Goal: Task Accomplishment & Management: Manage account settings

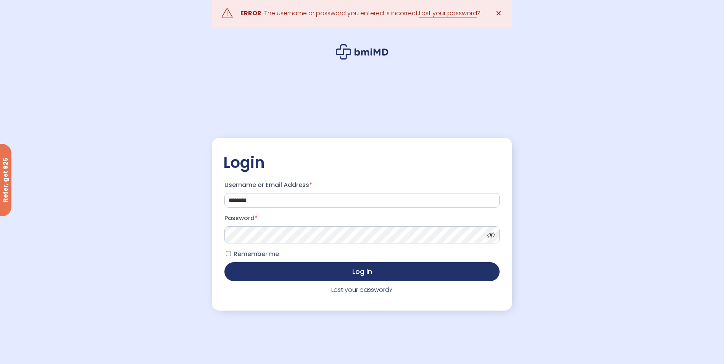
click at [224, 262] on button "Log in" at bounding box center [361, 271] width 275 height 19
drag, startPoint x: 270, startPoint y: 200, endPoint x: 106, endPoint y: 186, distance: 165.0
click at [106, 186] on div ".path{fill:none;stroke:#000;stroke-miterlimit:10;stroke-width:1.5px;} ERROR : T…" at bounding box center [362, 201] width 724 height 402
type input "**********"
click at [224, 262] on button "Log in" at bounding box center [361, 271] width 275 height 19
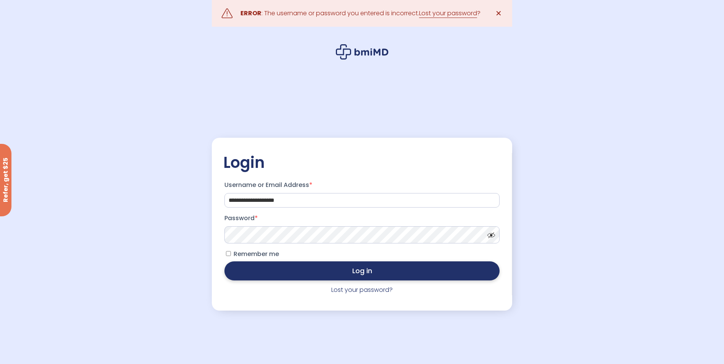
click at [351, 277] on button "Log in" at bounding box center [361, 270] width 275 height 19
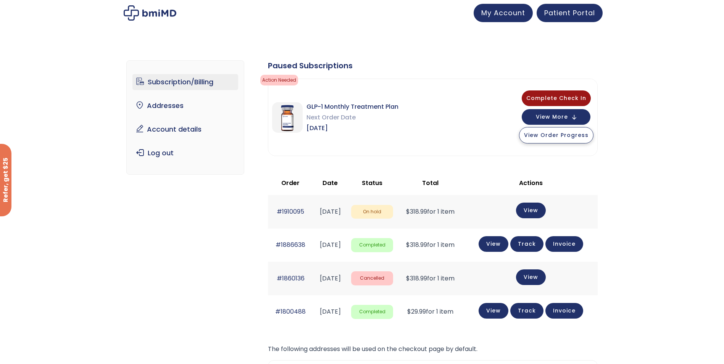
click at [582, 140] on button "View Order Progress" at bounding box center [556, 135] width 74 height 16
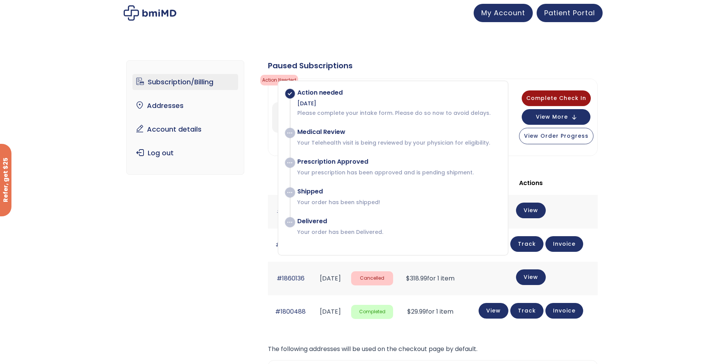
click at [646, 167] on div "Subscription/Billing bmiRewards Addresses Account details Submit a Review Log o…" at bounding box center [362, 267] width 724 height 444
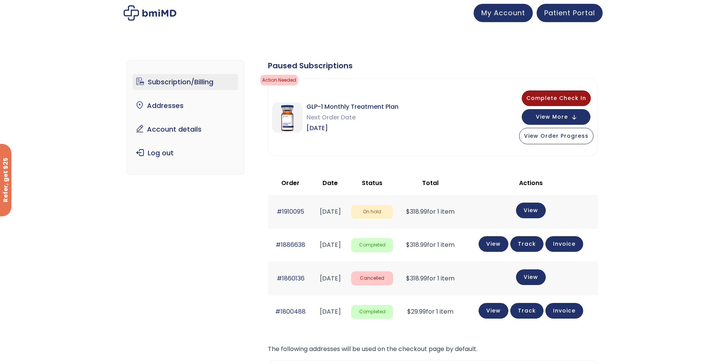
click at [393, 217] on span "On hold" at bounding box center [372, 212] width 42 height 14
click at [541, 209] on link "View" at bounding box center [531, 210] width 30 height 16
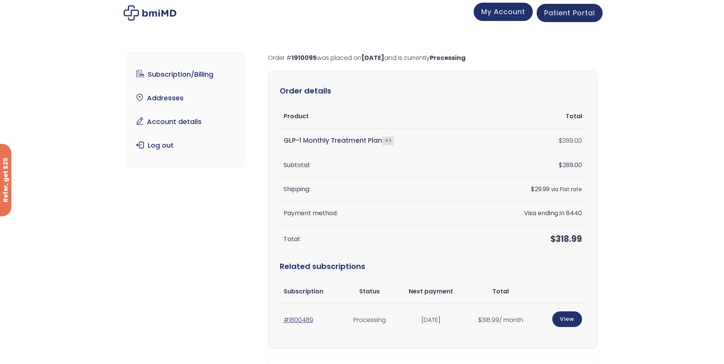
click at [499, 13] on span "My Account" at bounding box center [503, 12] width 44 height 10
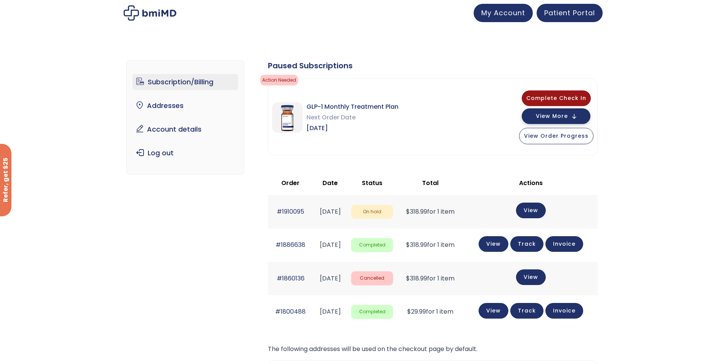
click at [564, 115] on span "View More" at bounding box center [552, 116] width 32 height 5
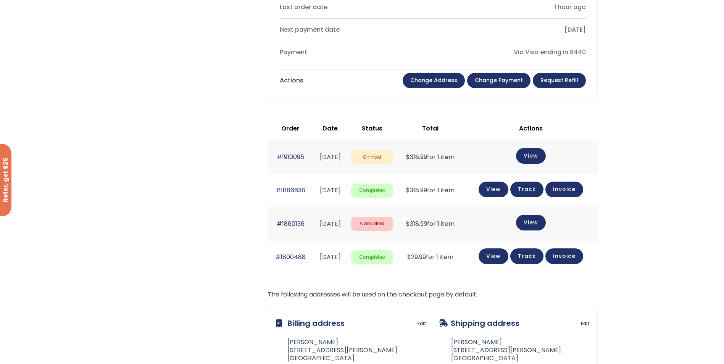
scroll to position [343, 0]
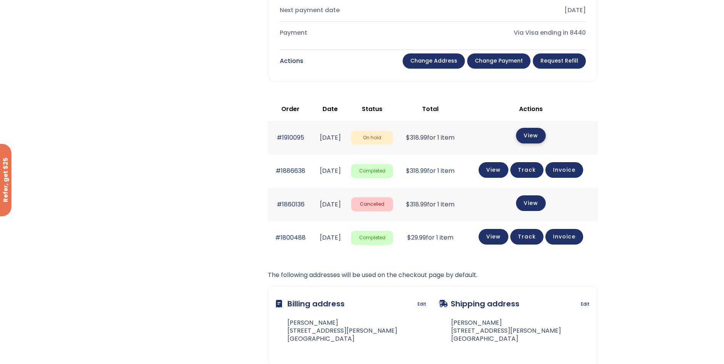
click at [534, 135] on link "View" at bounding box center [531, 136] width 30 height 16
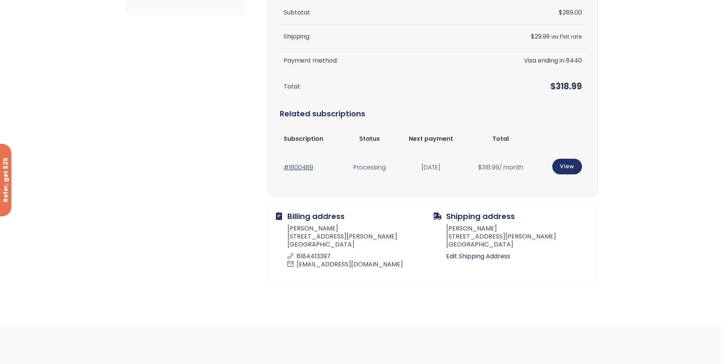
scroll to position [38, 0]
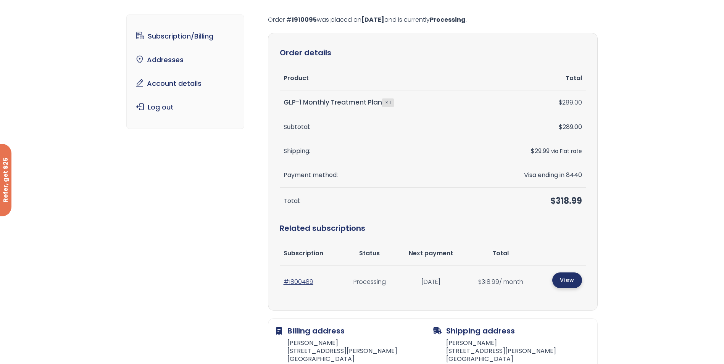
click at [570, 279] on link "View" at bounding box center [567, 280] width 30 height 16
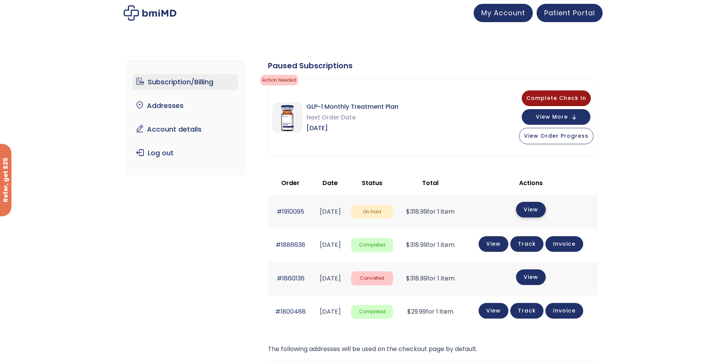
click at [541, 214] on link "View" at bounding box center [531, 210] width 30 height 16
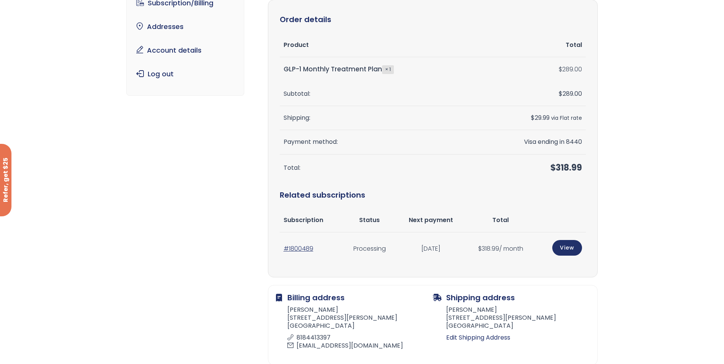
scroll to position [76, 0]
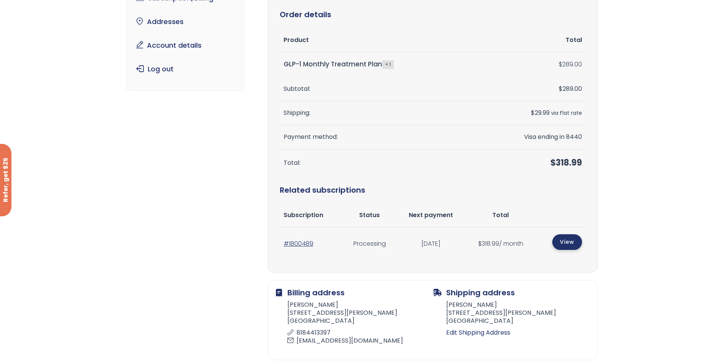
click at [562, 240] on link "View" at bounding box center [567, 242] width 30 height 16
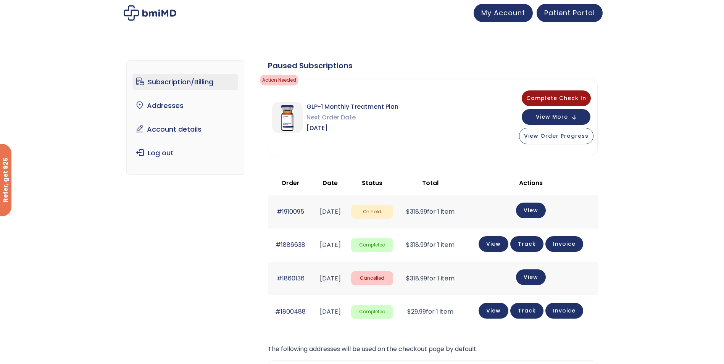
click at [204, 83] on link "Subscription/Billing" at bounding box center [185, 82] width 106 height 16
click at [567, 136] on span "View Order Progress" at bounding box center [556, 136] width 64 height 8
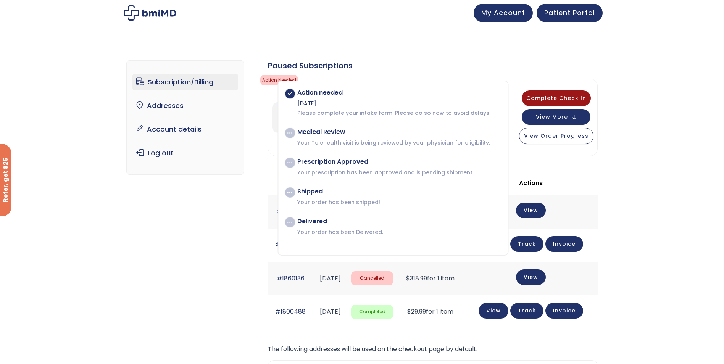
click at [525, 57] on div "Subscription/Billing bmiRewards Addresses Account details Submit a Review Log o…" at bounding box center [361, 264] width 471 height 438
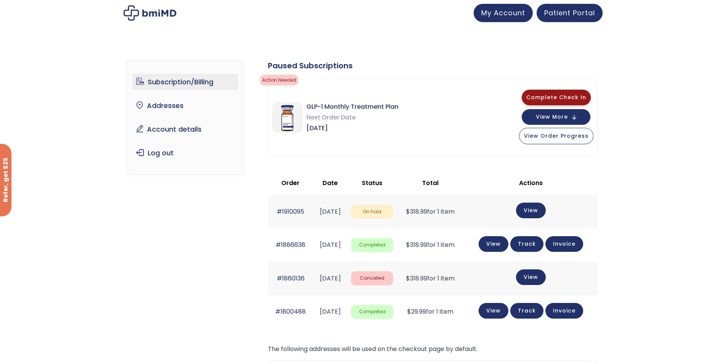
click at [553, 96] on span "Complete Check In" at bounding box center [556, 97] width 60 height 8
click at [393, 211] on span "On hold" at bounding box center [372, 212] width 42 height 14
click at [198, 131] on link "Account details" at bounding box center [185, 129] width 106 height 16
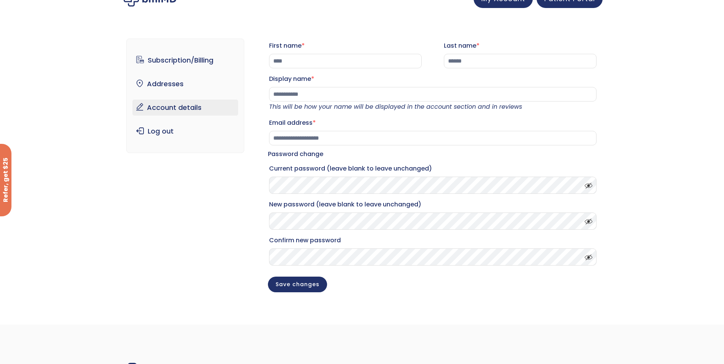
scroll to position [38, 0]
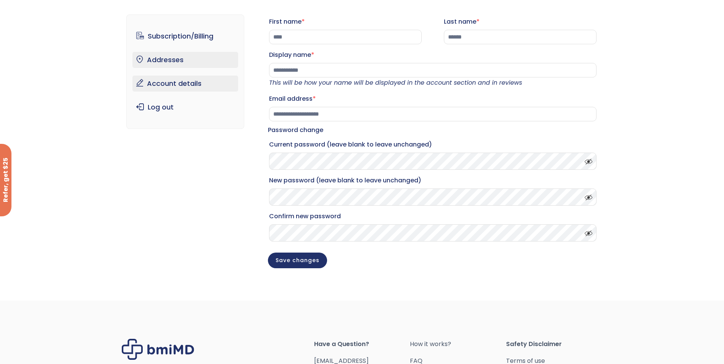
click at [200, 63] on link "Addresses" at bounding box center [185, 60] width 106 height 16
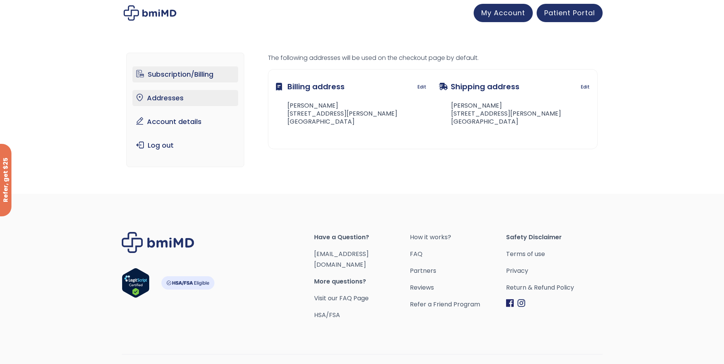
click at [162, 73] on link "Subscription/Billing" at bounding box center [185, 74] width 106 height 16
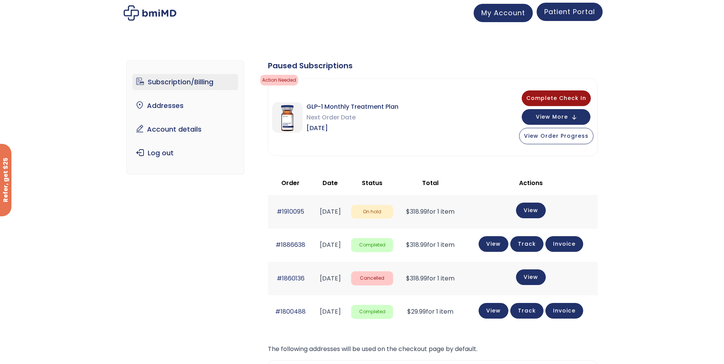
click at [566, 14] on span "Patient Portal" at bounding box center [569, 12] width 51 height 10
click at [559, 137] on span "View Order Progress" at bounding box center [556, 135] width 64 height 8
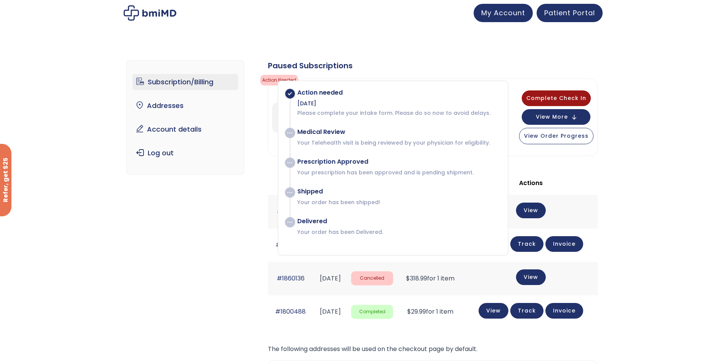
click at [609, 190] on div "Subscription/Billing bmiRewards Addresses Account details Submit a Review Log o…" at bounding box center [362, 267] width 724 height 444
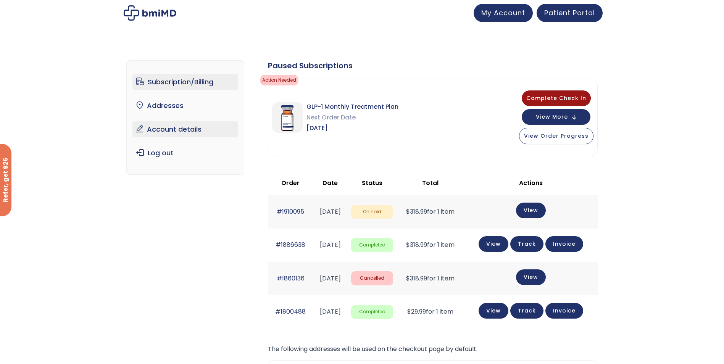
click at [182, 134] on link "Account details" at bounding box center [185, 129] width 106 height 16
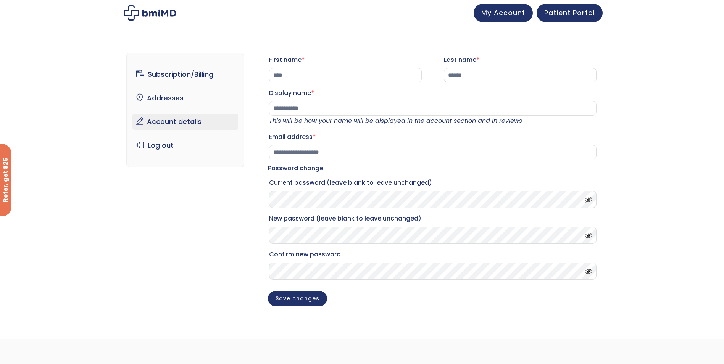
click at [195, 107] on ul "Subscription/Billing bmiRewards Addresses Account details Submit a Review Log o…" at bounding box center [185, 109] width 106 height 87
click at [191, 71] on link "Subscription/Billing" at bounding box center [185, 74] width 106 height 16
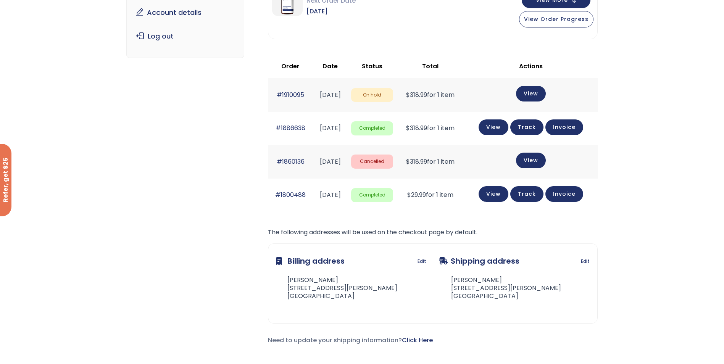
scroll to position [114, 0]
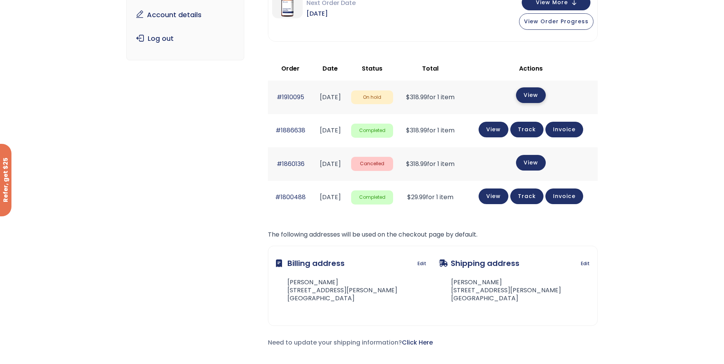
click at [530, 91] on link "View" at bounding box center [531, 95] width 30 height 16
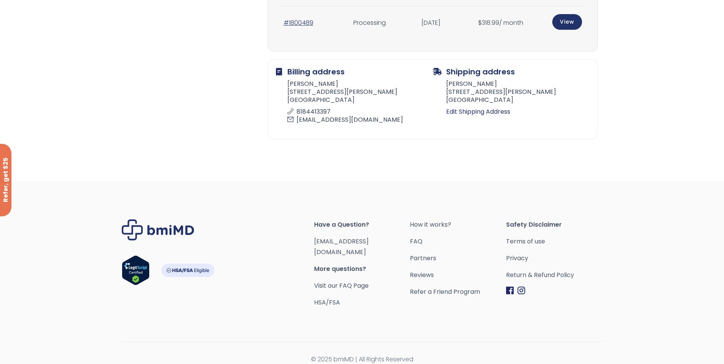
scroll to position [68, 0]
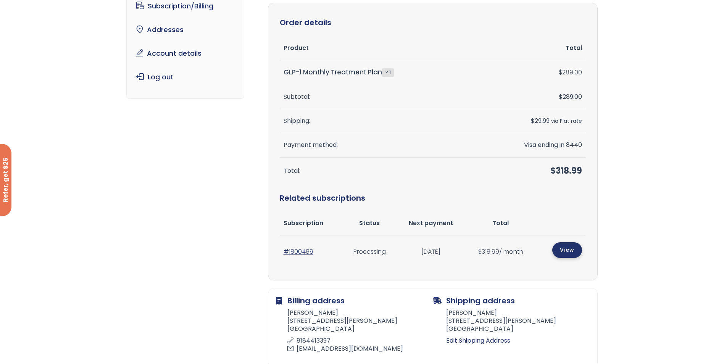
click at [568, 250] on link "View" at bounding box center [567, 250] width 30 height 16
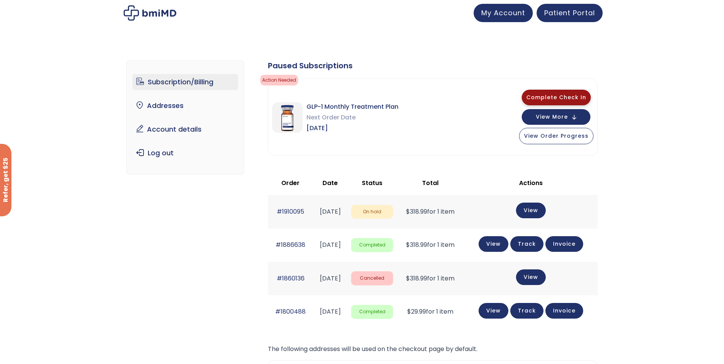
click at [561, 95] on span "Complete Check In" at bounding box center [556, 97] width 60 height 8
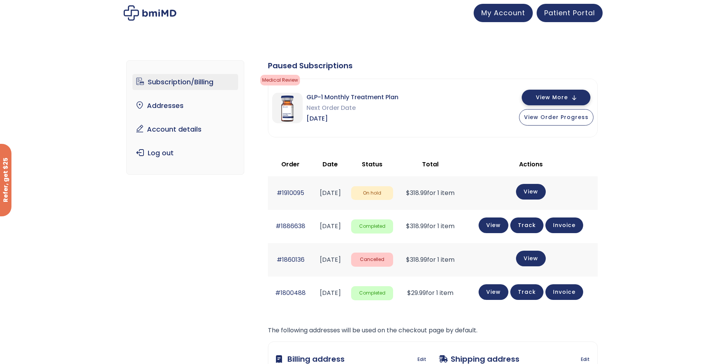
click at [557, 98] on span "View More" at bounding box center [552, 97] width 32 height 5
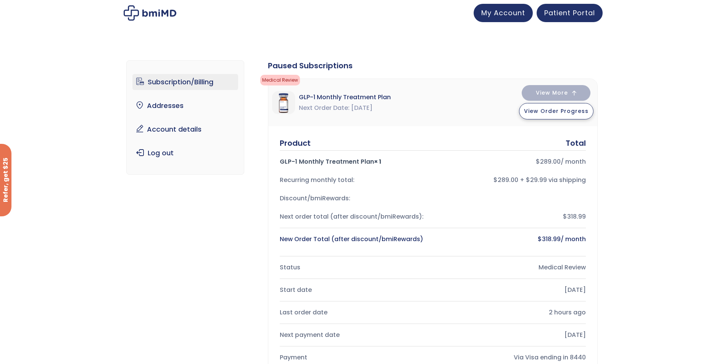
click at [560, 118] on button "View Order Progress" at bounding box center [556, 111] width 74 height 16
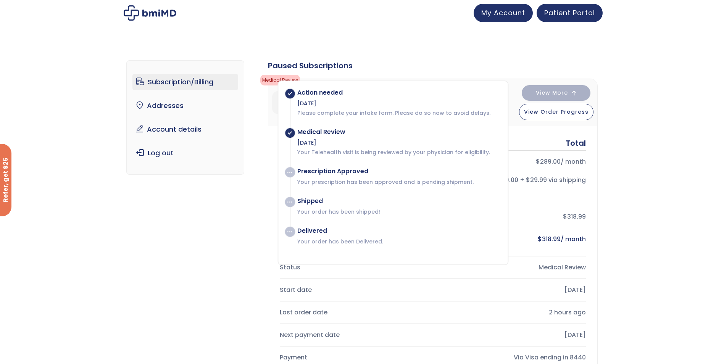
click at [578, 129] on div "Product Total GLP-1 Monthly Treatment Plan × 1 $ 289.00 / month Recurring month…" at bounding box center [432, 266] width 329 height 280
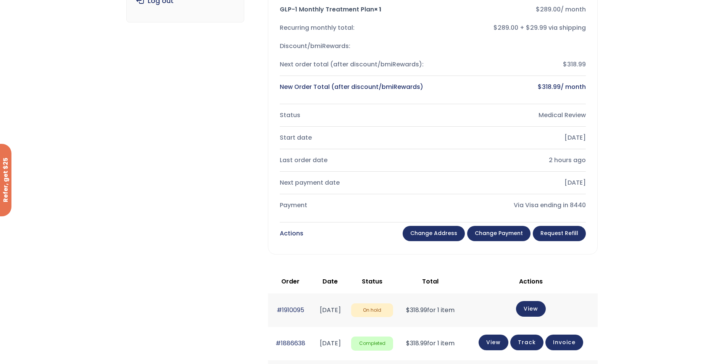
scroll to position [153, 0]
click at [585, 235] on link "Request Refill" at bounding box center [559, 233] width 53 height 15
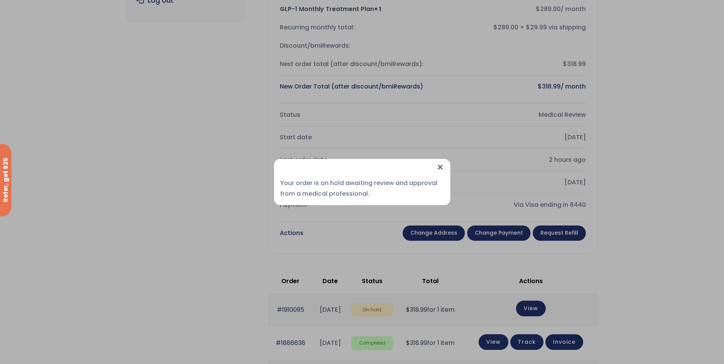
click at [446, 169] on div "× Your order is on hold awaiting review and approval from a medical professiona…" at bounding box center [362, 182] width 176 height 46
click at [438, 166] on span "×" at bounding box center [440, 167] width 8 height 16
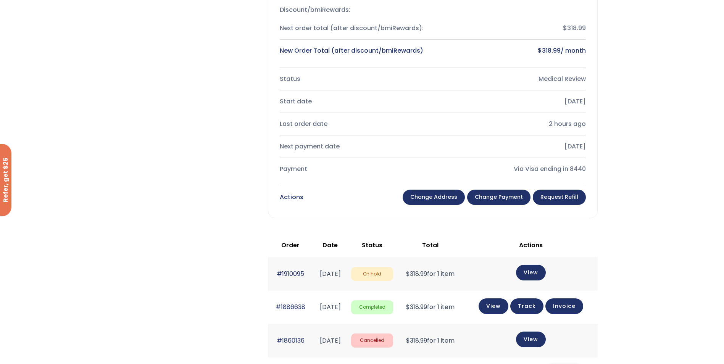
scroll to position [267, 0]
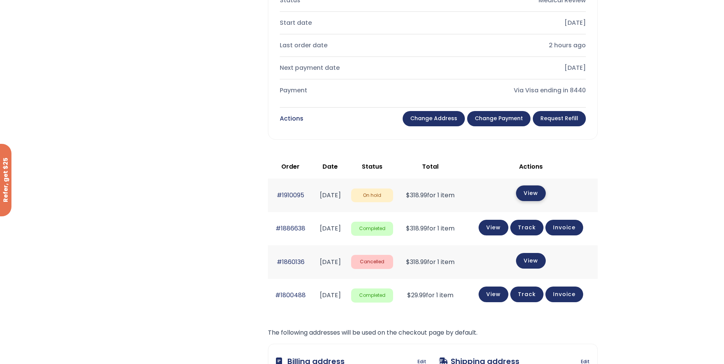
click at [541, 194] on link "View" at bounding box center [531, 193] width 30 height 16
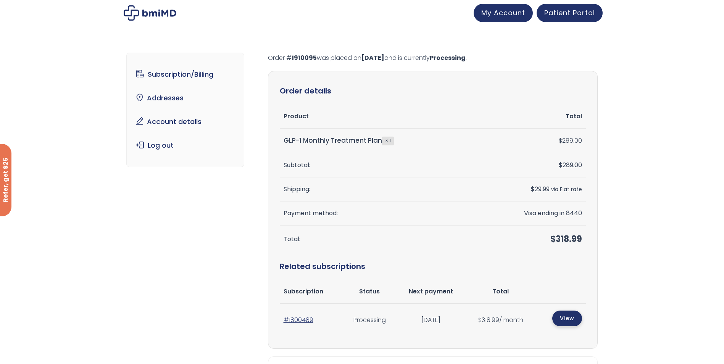
click at [576, 317] on link "View" at bounding box center [567, 319] width 30 height 16
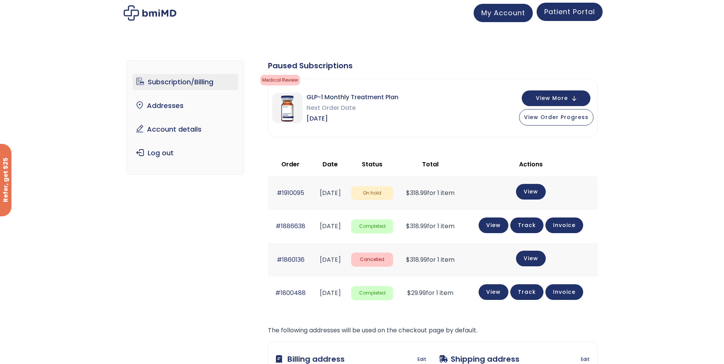
click at [583, 16] on span "Patient Portal" at bounding box center [569, 12] width 51 height 10
